Goal: Task Accomplishment & Management: Manage account settings

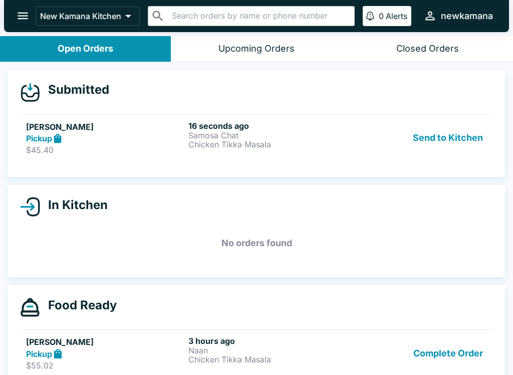
click at [72, 133] on div "Pickup" at bounding box center [105, 139] width 158 height 12
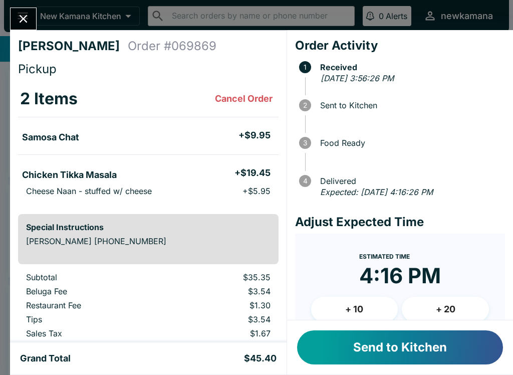
click at [390, 355] on button "Send to Kitchen" at bounding box center [400, 347] width 206 height 34
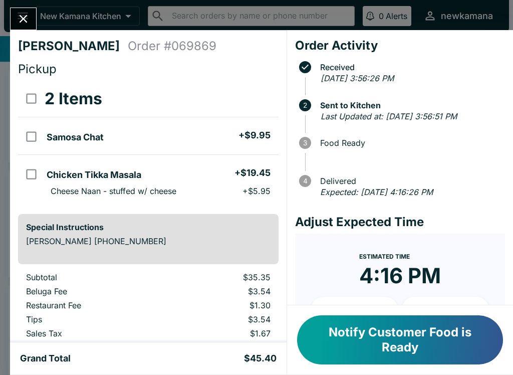
click at [17, 10] on button "Close" at bounding box center [24, 19] width 26 height 22
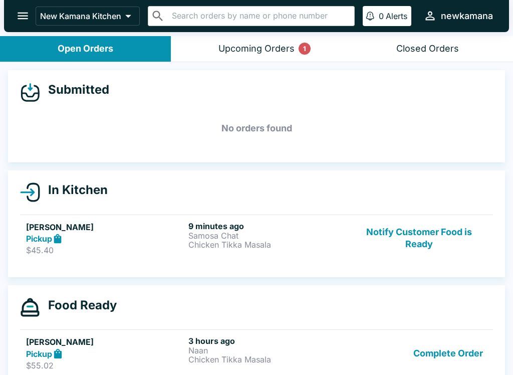
click at [202, 47] on button "Upcoming Orders 1" at bounding box center [256, 49] width 171 height 26
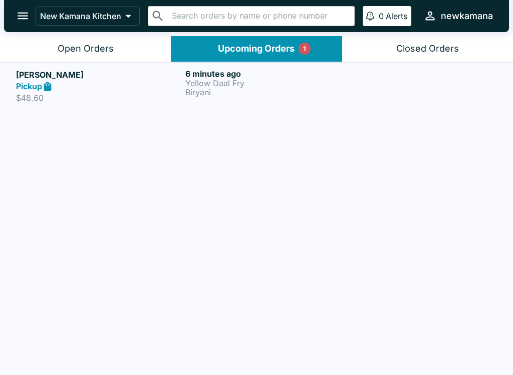
click at [104, 91] on div "Pickup" at bounding box center [98, 87] width 165 height 12
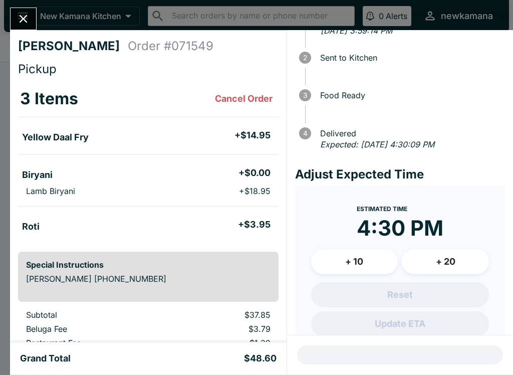
scroll to position [47, 0]
click at [20, 19] on icon "Close" at bounding box center [24, 19] width 14 height 14
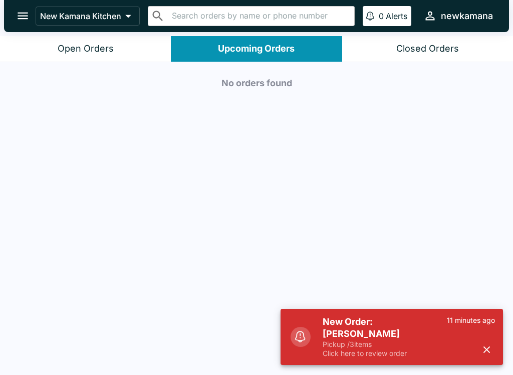
click at [422, 341] on p "Pickup / 3 items" at bounding box center [385, 344] width 124 height 9
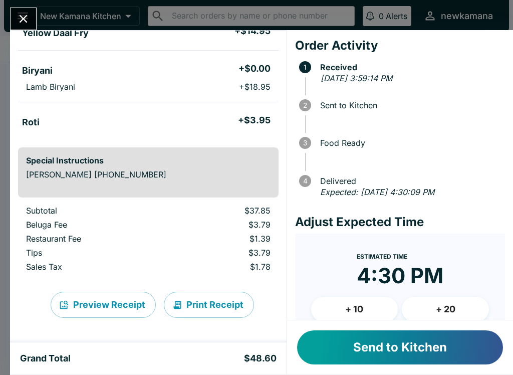
scroll to position [104, 0]
click at [404, 354] on button "Send to Kitchen" at bounding box center [400, 347] width 206 height 34
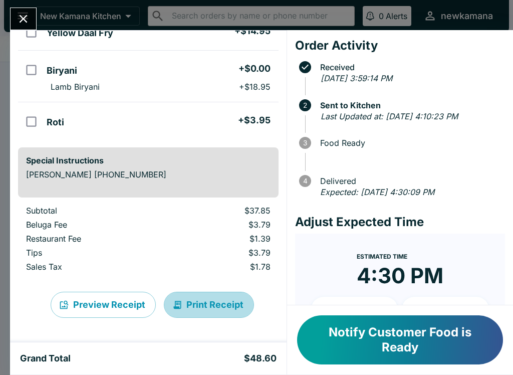
click at [212, 300] on button "Print Receipt" at bounding box center [209, 305] width 90 height 26
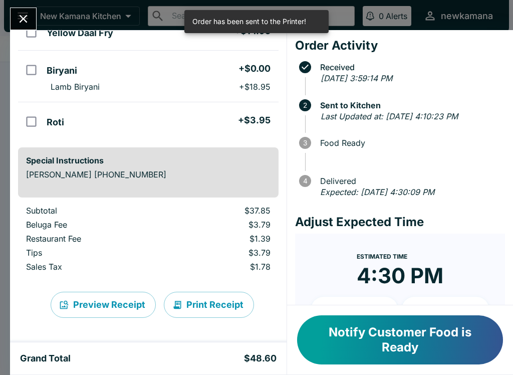
click at [35, 18] on button "Close" at bounding box center [24, 19] width 26 height 22
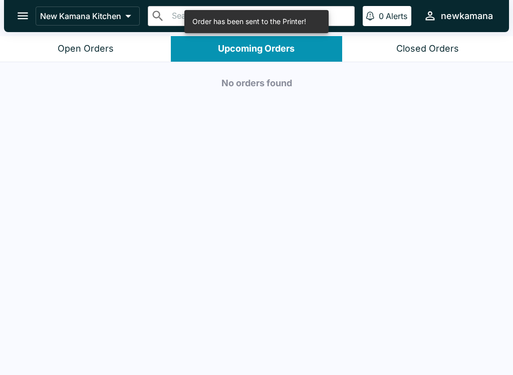
click at [21, 21] on icon "open drawer" at bounding box center [23, 16] width 14 height 14
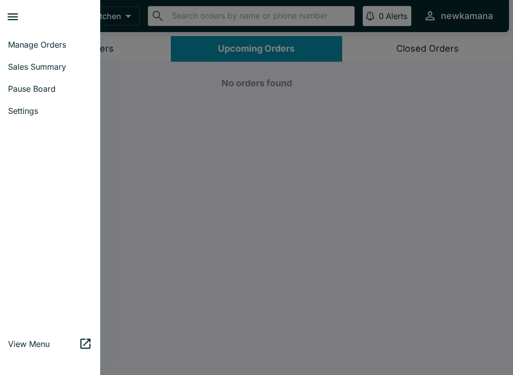
click at [37, 108] on span "Settings" at bounding box center [50, 111] width 84 height 10
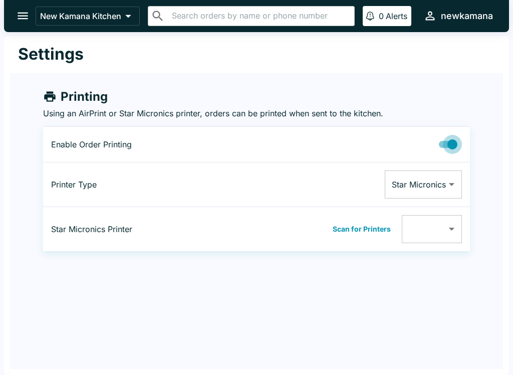
click at [442, 136] on input "Printing Enabled" at bounding box center [452, 144] width 57 height 19
click at [456, 143] on input "Printing Enabled" at bounding box center [442, 144] width 57 height 19
checkbox input "true"
click at [446, 185] on body "New Kamana Kitchen ​ ​ 0 Alerts newkamana Settings Printing Using an AirPrint o…" at bounding box center [256, 187] width 513 height 375
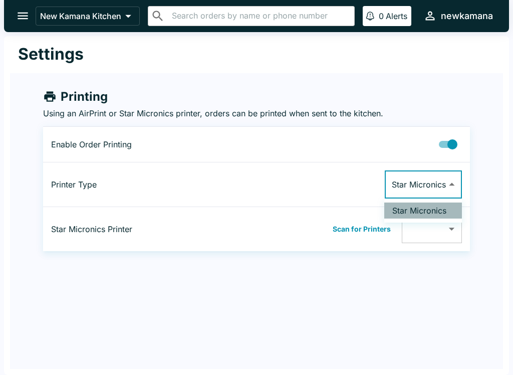
click at [420, 207] on li "Star Micronics" at bounding box center [424, 211] width 78 height 16
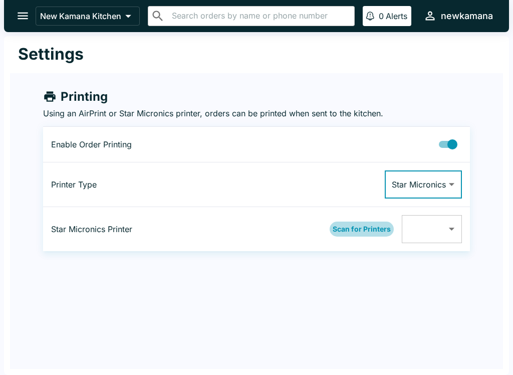
click at [351, 226] on button "Scan for Printers" at bounding box center [362, 229] width 64 height 15
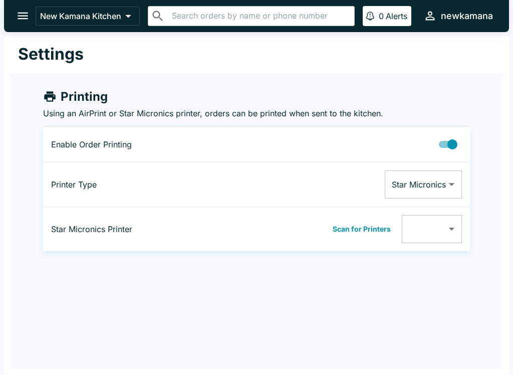
click at [22, 17] on icon "open drawer" at bounding box center [23, 16] width 14 height 14
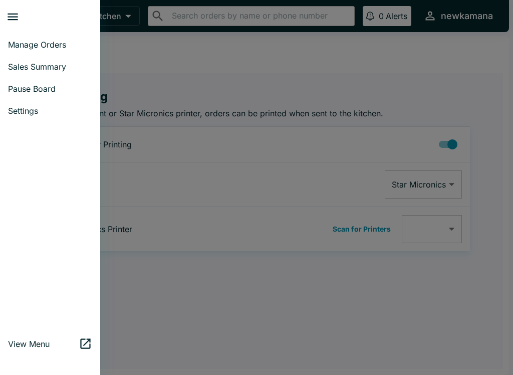
click at [6, 16] on button "close drawer" at bounding box center [13, 17] width 26 height 26
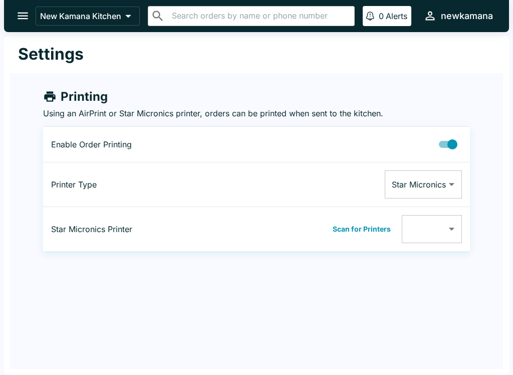
click at [24, 17] on icon "open drawer" at bounding box center [23, 16] width 11 height 7
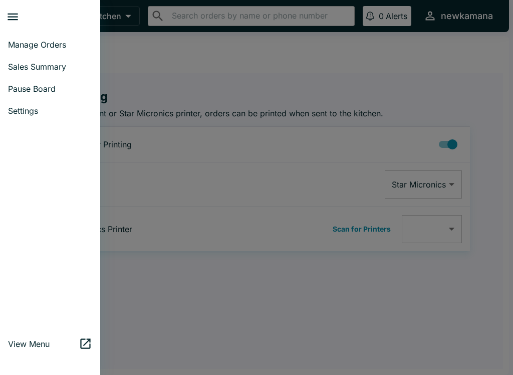
click at [57, 47] on span "Manage Orders" at bounding box center [50, 45] width 84 height 10
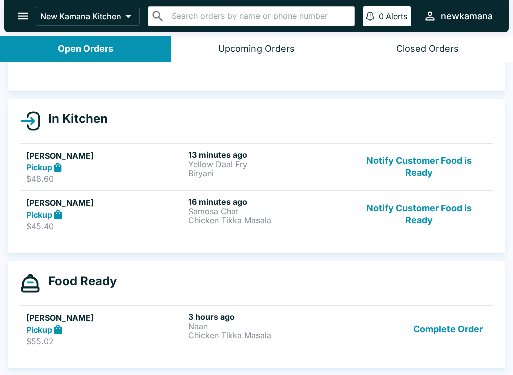
scroll to position [71, 0]
click at [219, 161] on p "Yellow Daal Fry" at bounding box center [268, 164] width 158 height 9
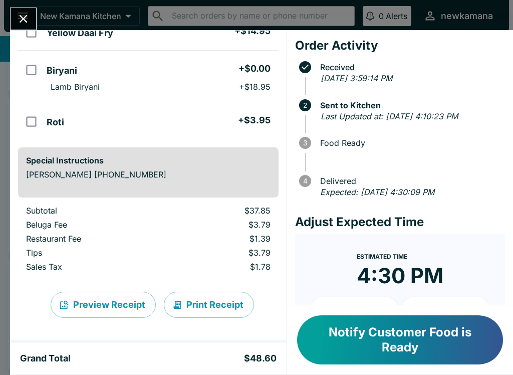
scroll to position [104, 0]
click at [210, 306] on button "Print Receipt" at bounding box center [209, 305] width 90 height 26
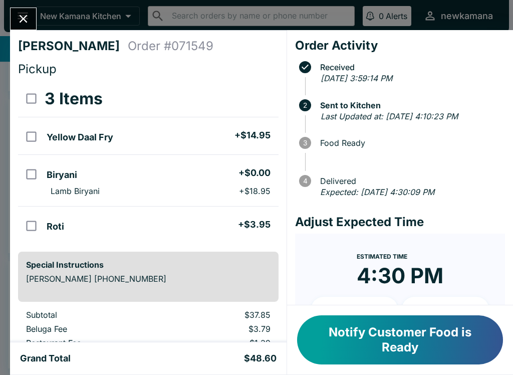
scroll to position [0, 0]
click at [30, 22] on icon "Close" at bounding box center [24, 19] width 14 height 14
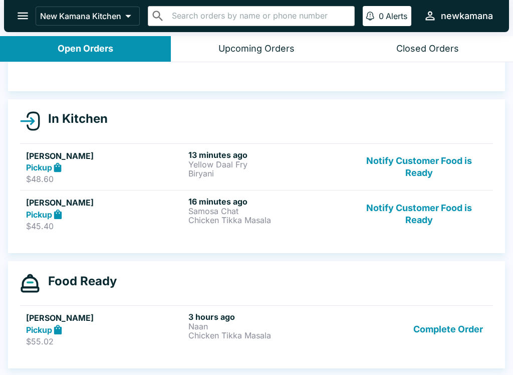
click at [222, 164] on p "Yellow Daal Fry" at bounding box center [268, 164] width 158 height 9
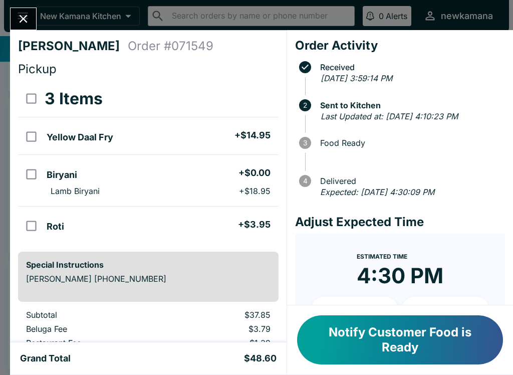
click at [23, 19] on icon "Close" at bounding box center [24, 19] width 8 height 8
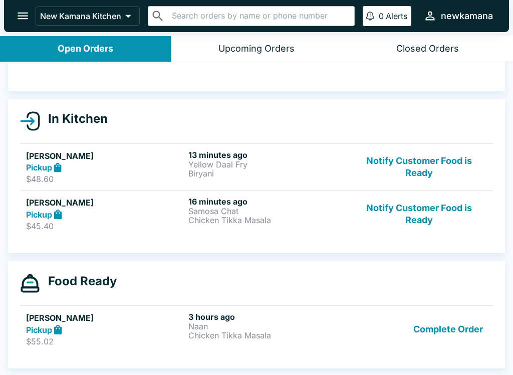
click at [118, 218] on div "Pickup" at bounding box center [105, 215] width 158 height 12
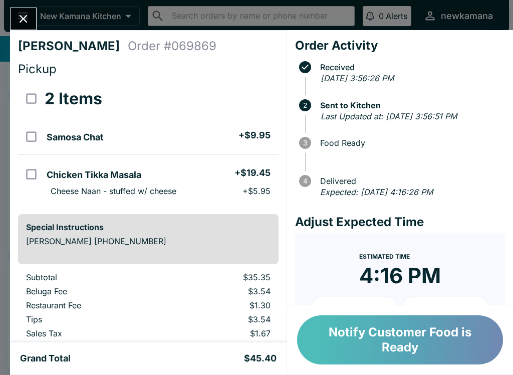
click at [353, 350] on button "Notify Customer Food is Ready" at bounding box center [400, 339] width 206 height 49
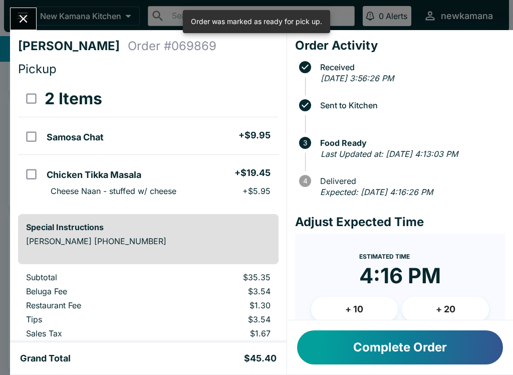
click at [31, 10] on button "Close" at bounding box center [24, 19] width 26 height 22
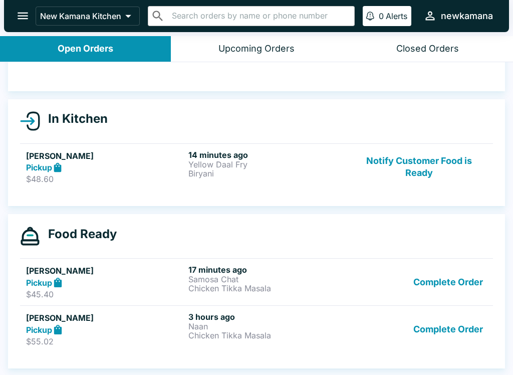
click at [207, 164] on p "Yellow Daal Fry" at bounding box center [268, 164] width 158 height 9
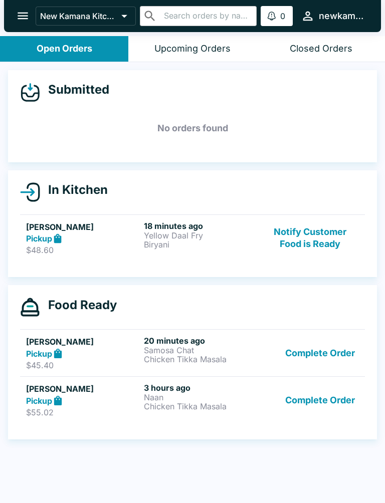
click at [188, 233] on p "Yellow Daal Fry" at bounding box center [201, 235] width 114 height 9
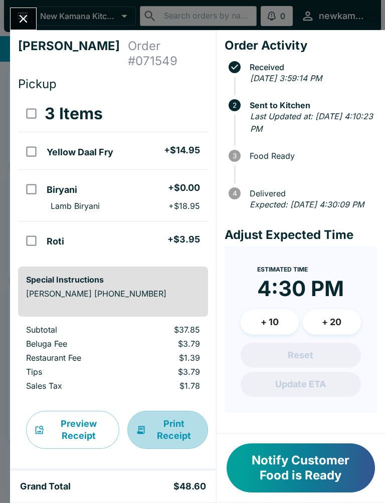
click at [163, 419] on button "Print Receipt" at bounding box center [167, 430] width 81 height 38
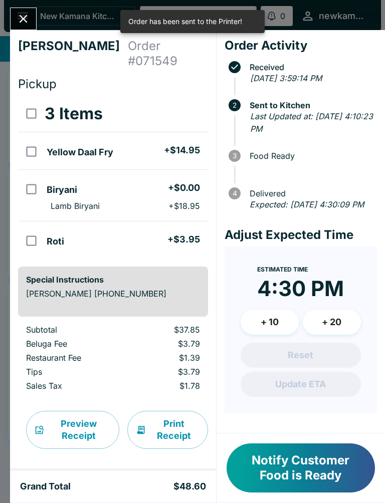
click at [20, 13] on icon "Close" at bounding box center [24, 19] width 14 height 14
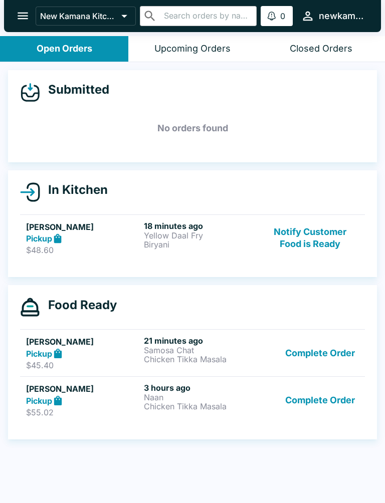
click at [23, 19] on icon "open drawer" at bounding box center [23, 16] width 11 height 7
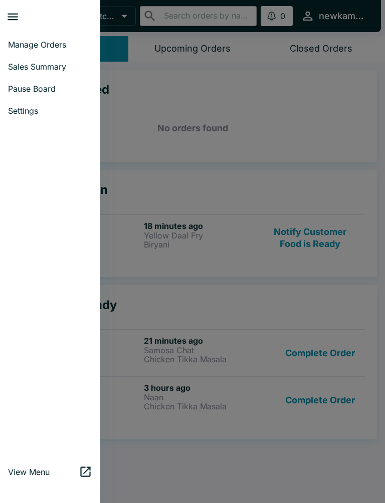
click at [40, 112] on span "Settings" at bounding box center [50, 111] width 84 height 10
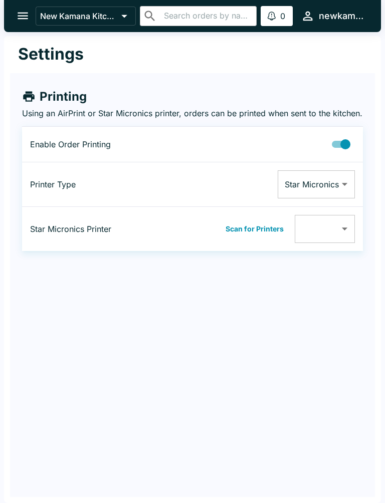
click at [341, 154] on input "Printing Enabled" at bounding box center [345, 144] width 57 height 19
click at [340, 154] on input "Printing Enabled" at bounding box center [335, 144] width 57 height 19
checkbox input "true"
click at [345, 198] on body "New Kamana Kitchen ​ ​ 0 Alerts newkamana Settings Printing Using an AirPrint o…" at bounding box center [192, 251] width 385 height 503
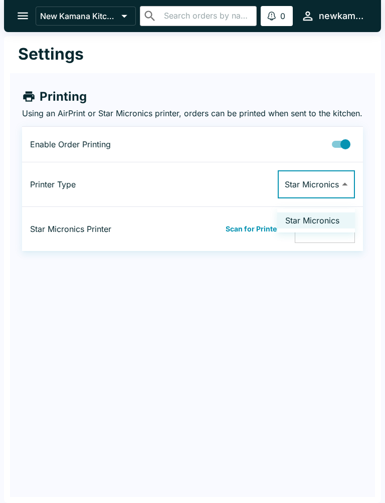
click at [321, 224] on li "Star Micronics" at bounding box center [316, 221] width 78 height 16
click at [315, 54] on div "Settings" at bounding box center [192, 54] width 365 height 37
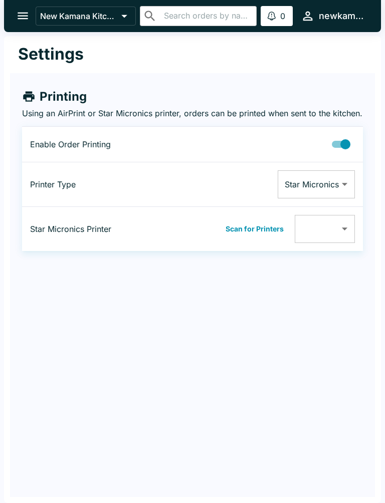
click at [20, 15] on icon "open drawer" at bounding box center [23, 16] width 14 height 14
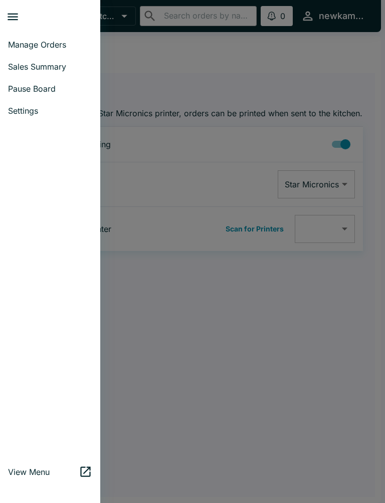
click at [61, 44] on span "Manage Orders" at bounding box center [50, 45] width 84 height 10
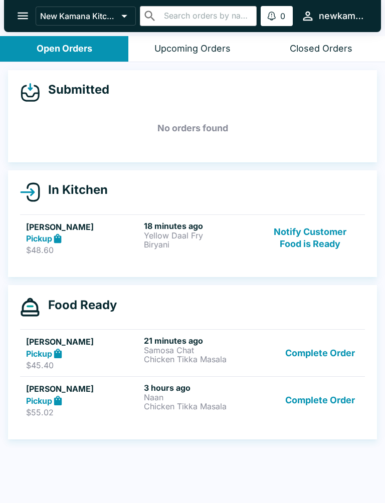
click at [169, 231] on p "Yellow Daal Fry" at bounding box center [201, 235] width 114 height 9
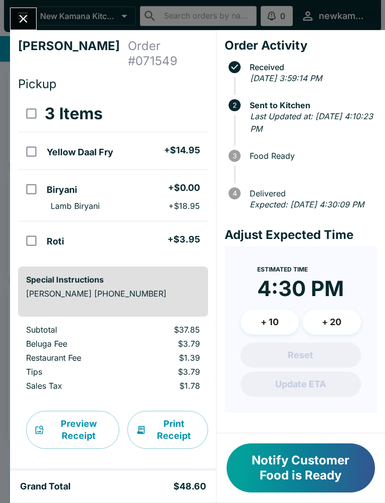
click at [167, 417] on button "Print Receipt" at bounding box center [167, 430] width 81 height 38
click at [156, 422] on button "Print Receipt" at bounding box center [167, 430] width 81 height 38
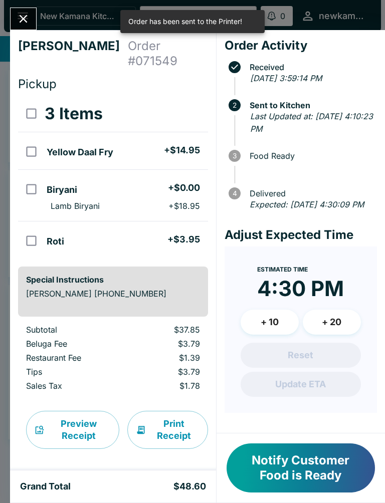
click at [25, 18] on icon "Close" at bounding box center [24, 19] width 8 height 8
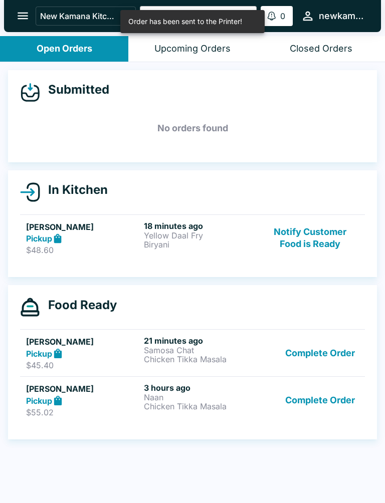
click at [18, 16] on icon "open drawer" at bounding box center [23, 16] width 11 height 7
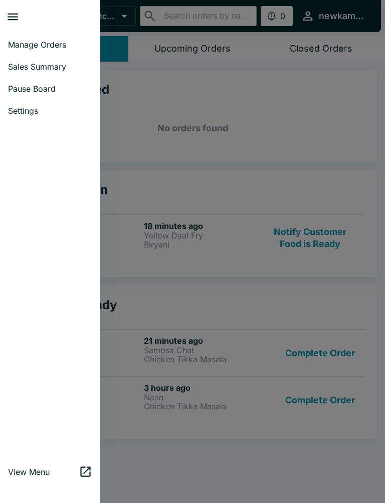
click at [37, 113] on span "Settings" at bounding box center [50, 111] width 84 height 10
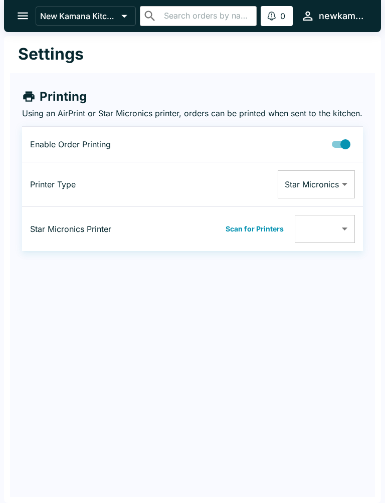
click at [253, 237] on button "Scan for Printers" at bounding box center [255, 229] width 64 height 15
click at [347, 242] on body "New Kamana Kitchen ​ ​ 0 Alerts newkamana Settings Printing Using an AirPrint o…" at bounding box center [192, 251] width 385 height 503
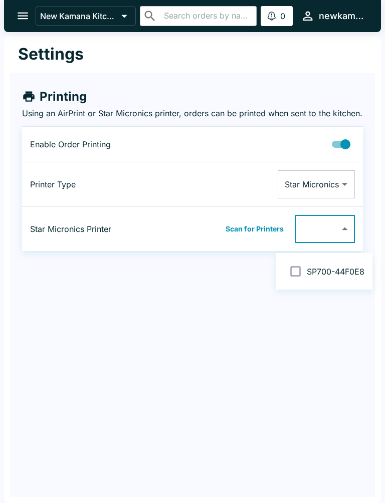
click at [294, 277] on input "checkbox" at bounding box center [295, 271] width 23 height 23
checkbox input "false"
type input "00116244F0E8"
checkbox input "true"
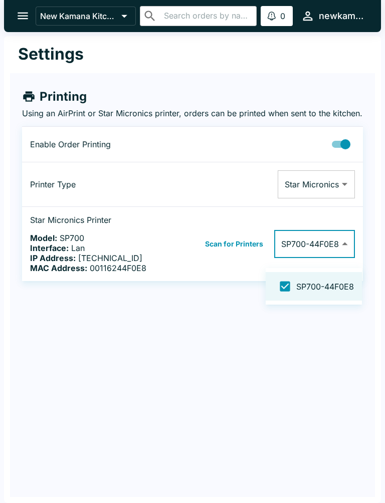
click at [17, 19] on div at bounding box center [192, 251] width 385 height 503
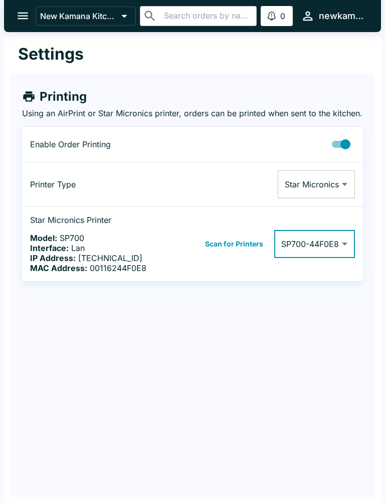
click at [15, 21] on button "open drawer" at bounding box center [23, 16] width 26 height 26
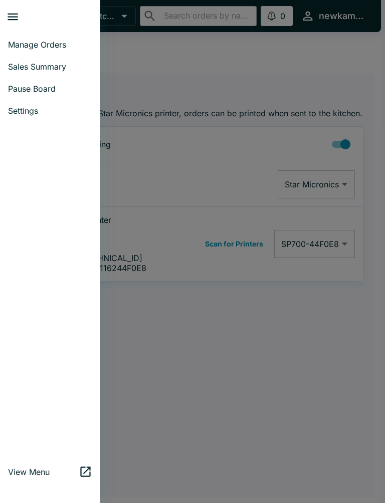
click at [54, 46] on span "Manage Orders" at bounding box center [50, 45] width 84 height 10
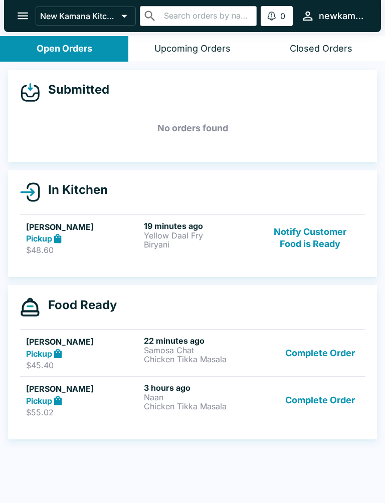
click at [199, 228] on h6 "19 minutes ago" at bounding box center [201, 226] width 114 height 10
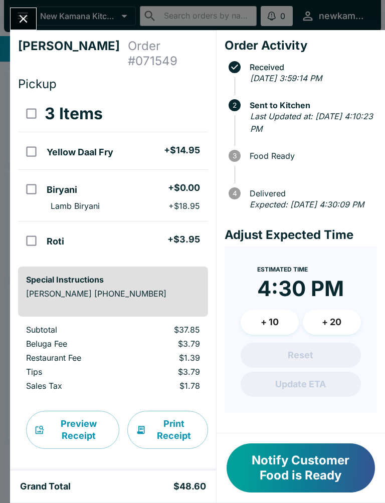
click at [170, 412] on button "Print Receipt" at bounding box center [167, 430] width 81 height 38
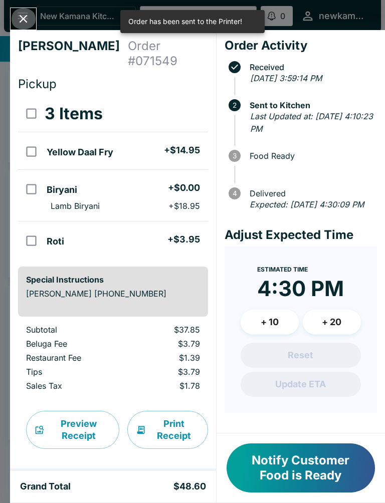
click at [20, 22] on icon "Close" at bounding box center [24, 19] width 14 height 14
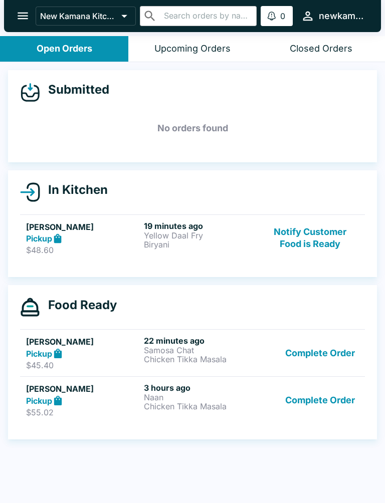
click at [181, 355] on p "Chicken Tikka Masala" at bounding box center [201, 359] width 114 height 9
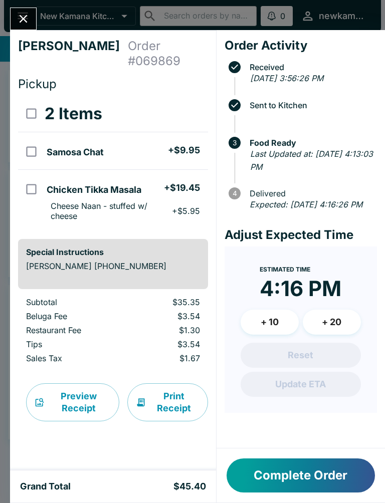
click at [177, 384] on button "Print Receipt" at bounding box center [167, 403] width 81 height 38
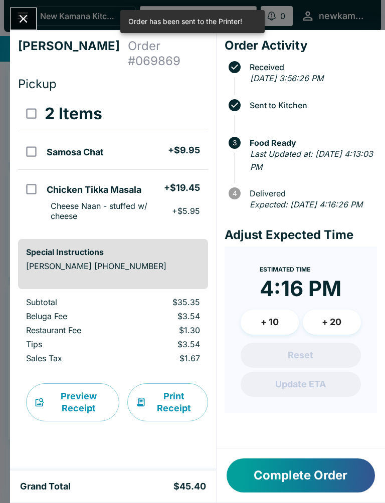
click at [22, 18] on icon "Close" at bounding box center [24, 19] width 8 height 8
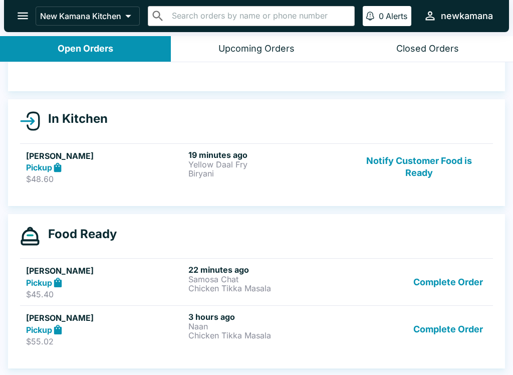
scroll to position [71, 0]
click at [193, 276] on p "Samosa Chat" at bounding box center [268, 279] width 158 height 9
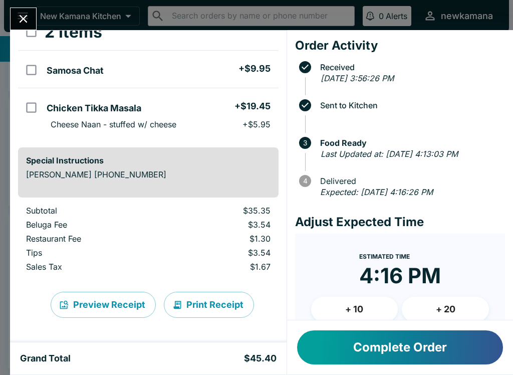
scroll to position [67, 0]
click at [200, 302] on button "Print Receipt" at bounding box center [209, 305] width 90 height 26
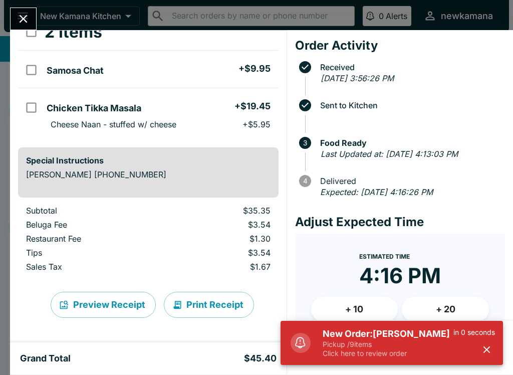
click at [385, 354] on p "Click here to review order" at bounding box center [388, 353] width 131 height 9
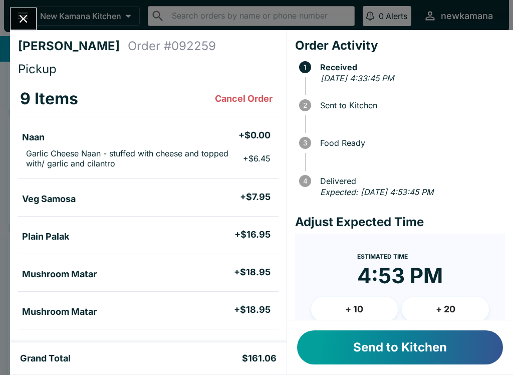
click at [385, 348] on button "Send to Kitchen" at bounding box center [400, 347] width 206 height 34
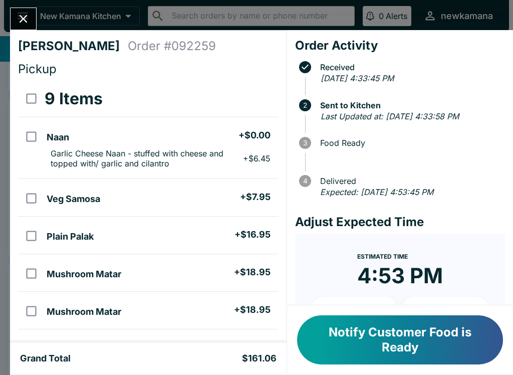
click at [378, 349] on button "Notify Customer Food is Ready" at bounding box center [400, 339] width 206 height 49
